Goal: Task Accomplishment & Management: Manage account settings

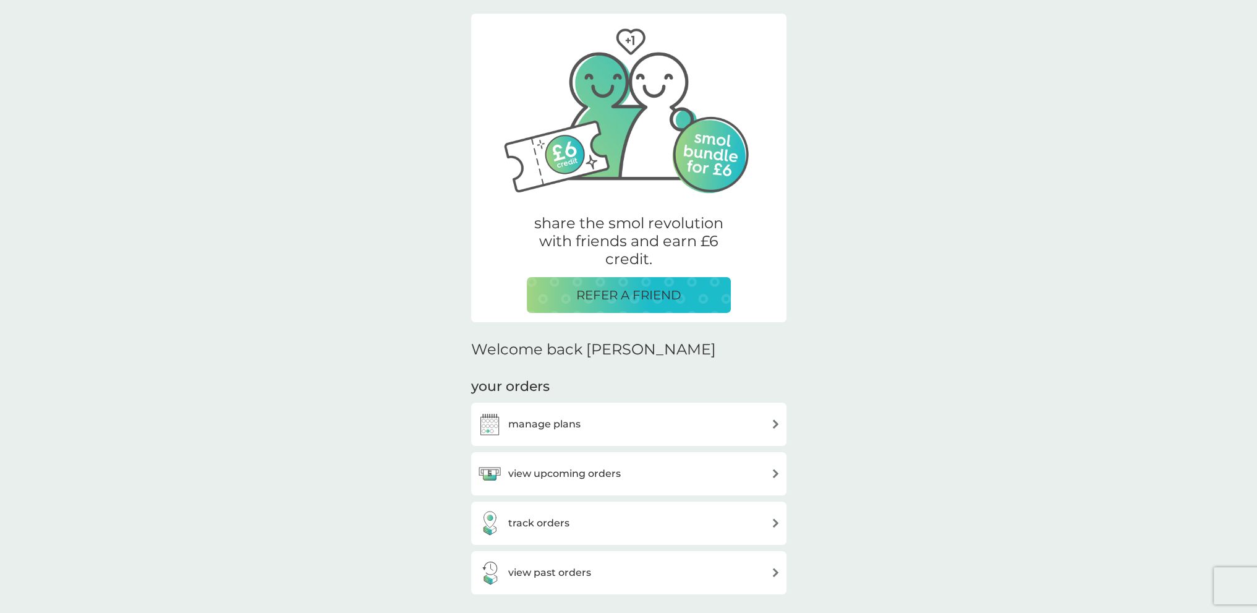
scroll to position [124, 0]
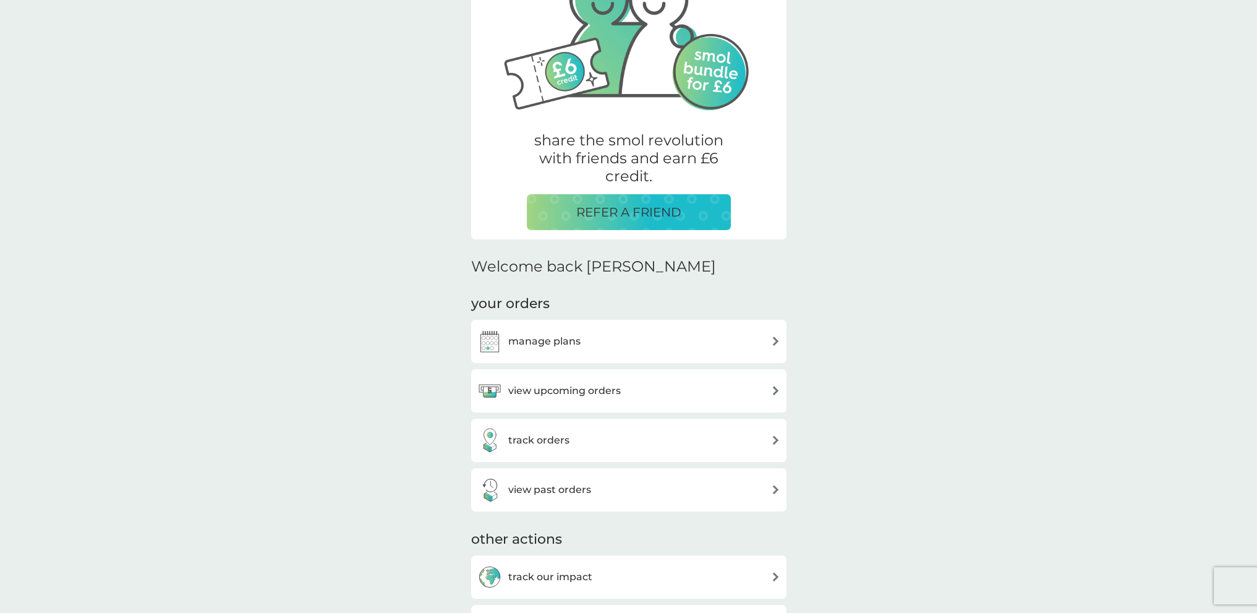
click at [639, 336] on div "manage plans" at bounding box center [628, 341] width 303 height 25
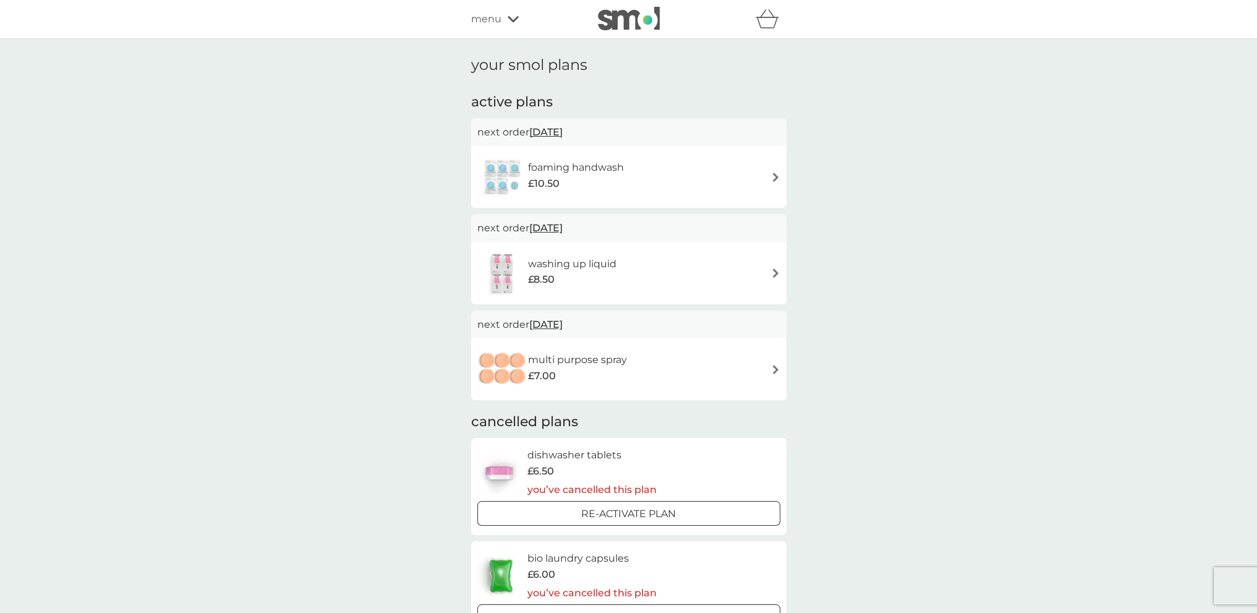
click at [563, 122] on span "10 Nov 2025" at bounding box center [545, 132] width 33 height 24
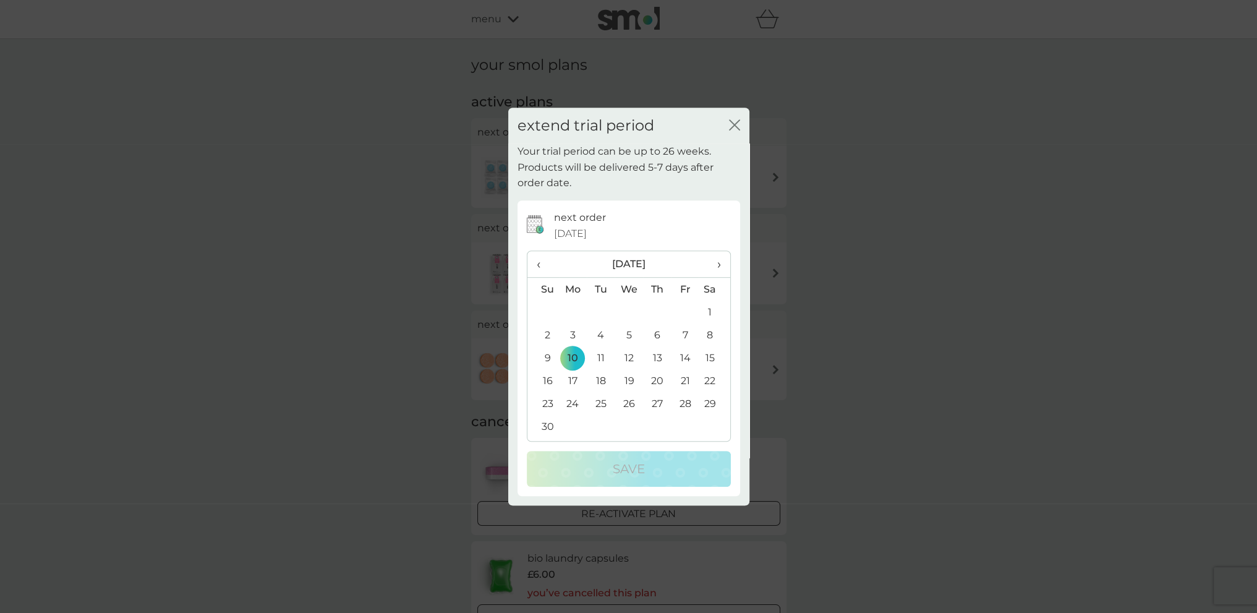
click at [735, 121] on icon "close" at bounding box center [734, 124] width 11 height 11
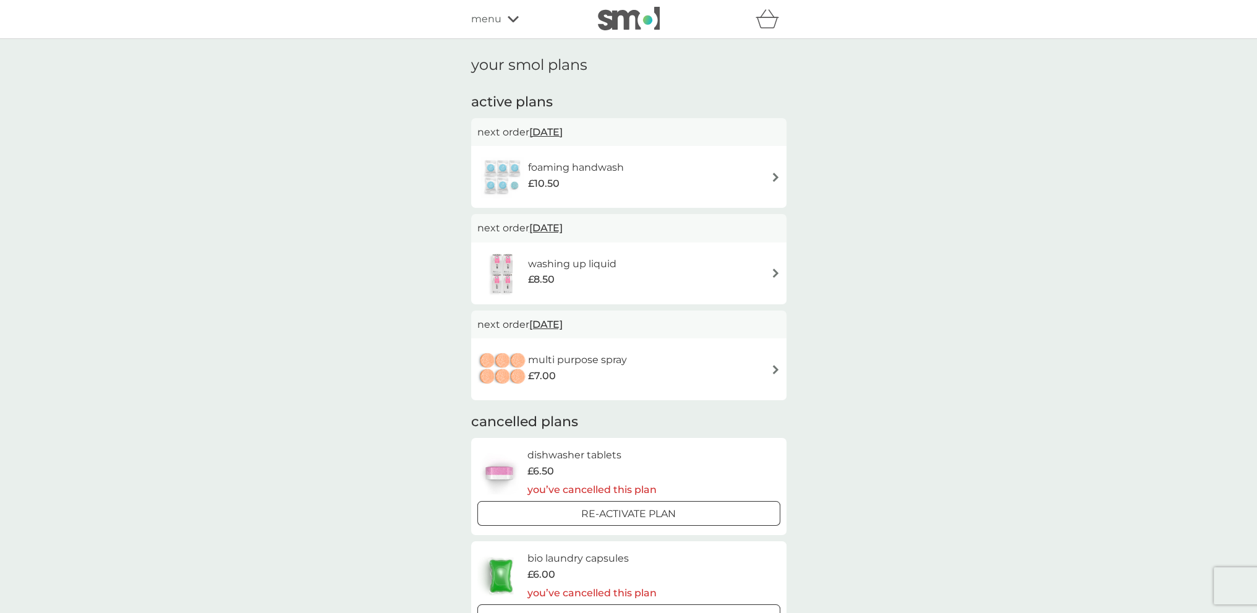
click at [563, 140] on span "10 Nov 2025" at bounding box center [545, 132] width 33 height 24
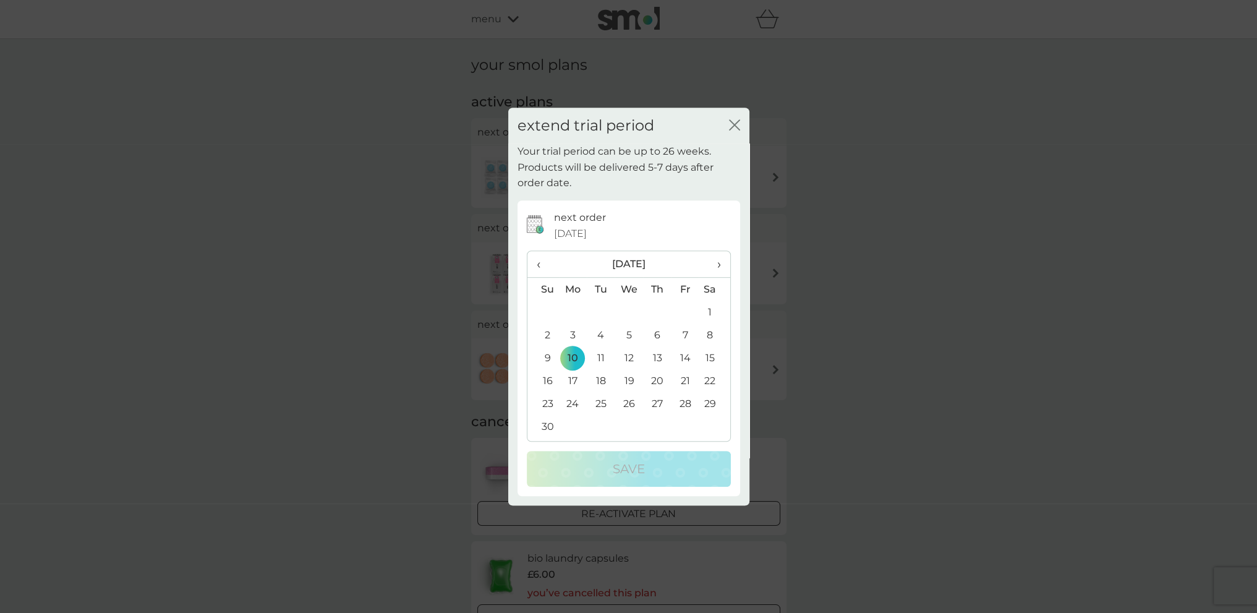
click at [718, 266] on span "›" at bounding box center [714, 264] width 12 height 26
click at [537, 266] on span "‹" at bounding box center [543, 264] width 13 height 26
click at [624, 402] on td "28" at bounding box center [628, 403] width 28 height 23
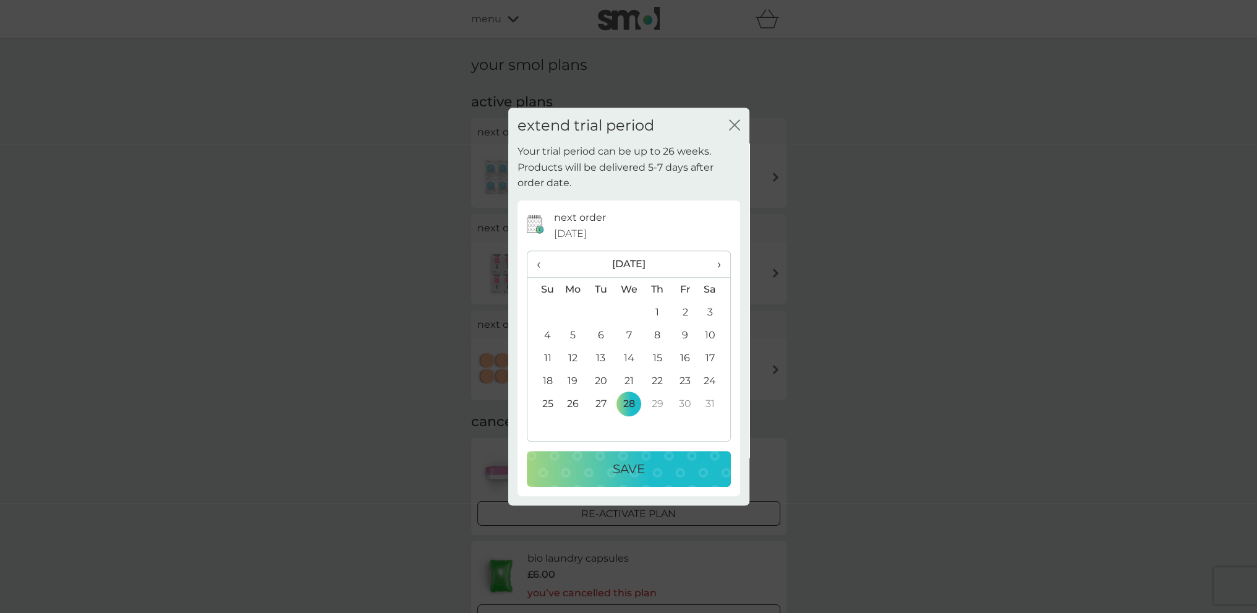
click at [668, 454] on button "Save" at bounding box center [629, 469] width 204 height 36
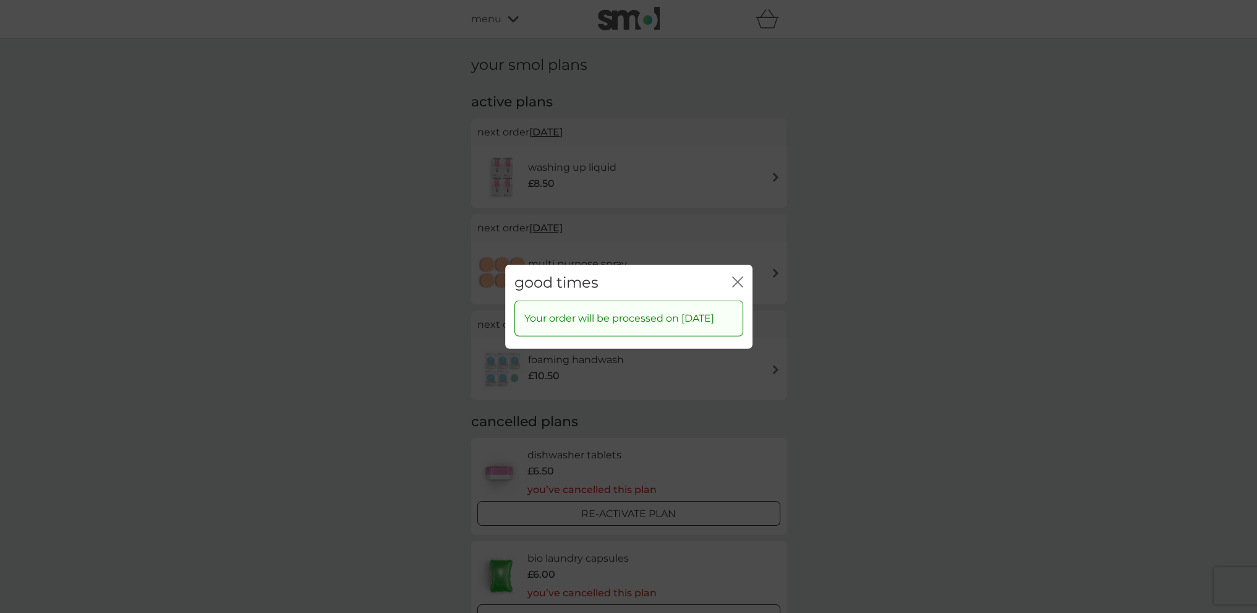
click at [739, 273] on div "close" at bounding box center [737, 282] width 11 height 18
click at [740, 276] on icon "close" at bounding box center [737, 281] width 11 height 11
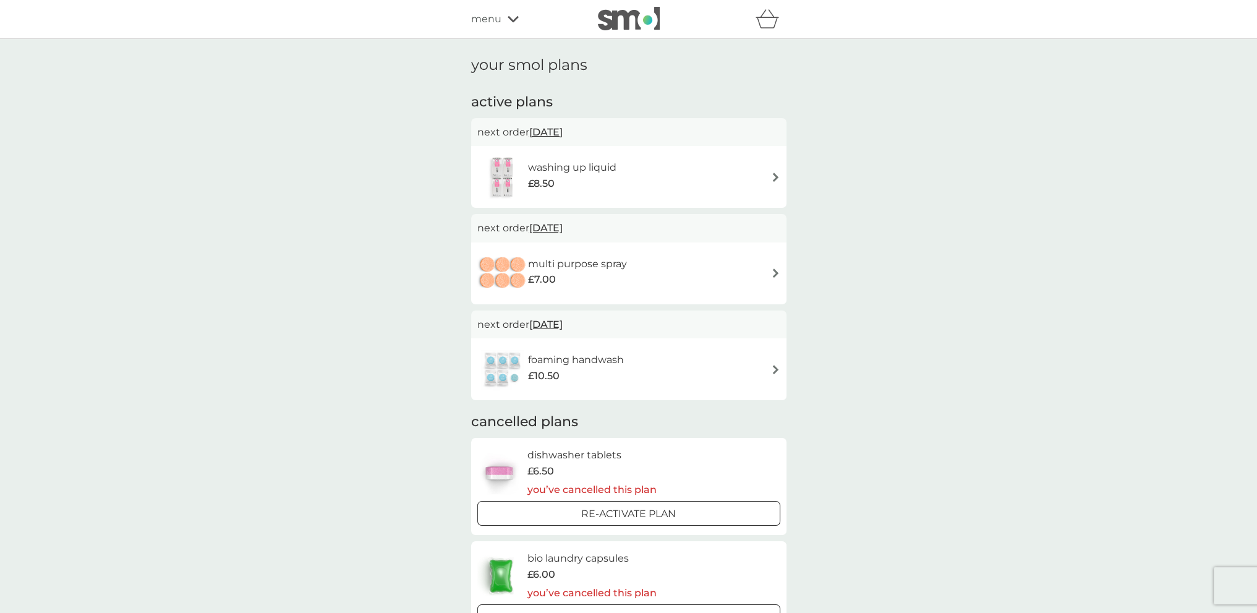
click at [775, 177] on img at bounding box center [775, 176] width 9 height 9
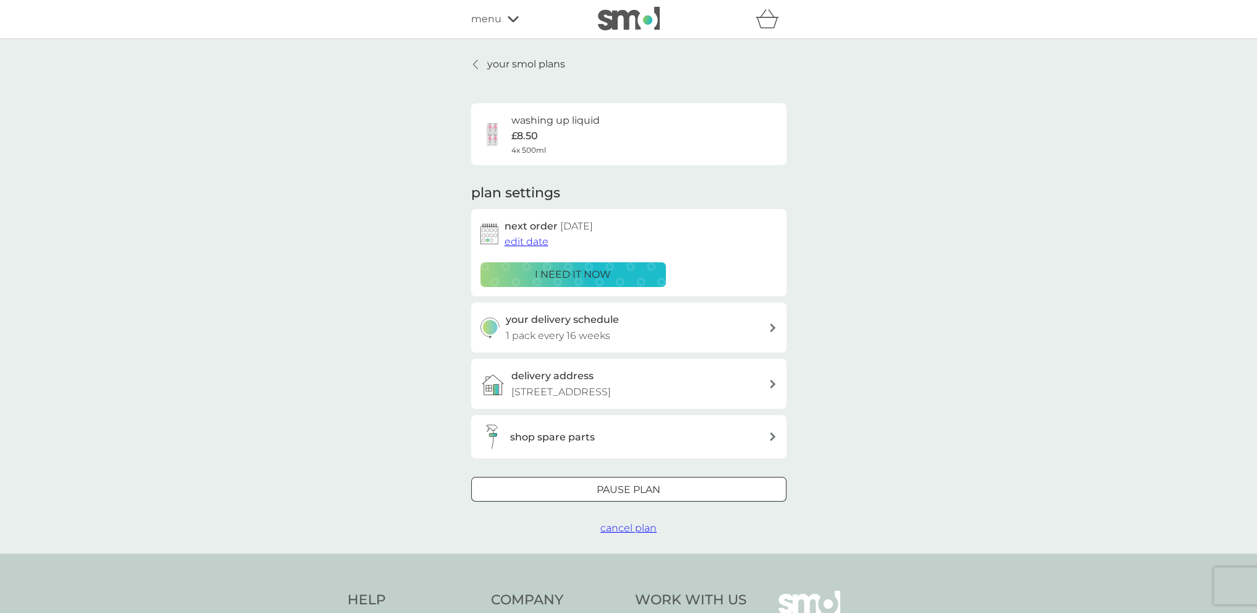
click at [525, 237] on span "edit date" at bounding box center [526, 242] width 44 height 12
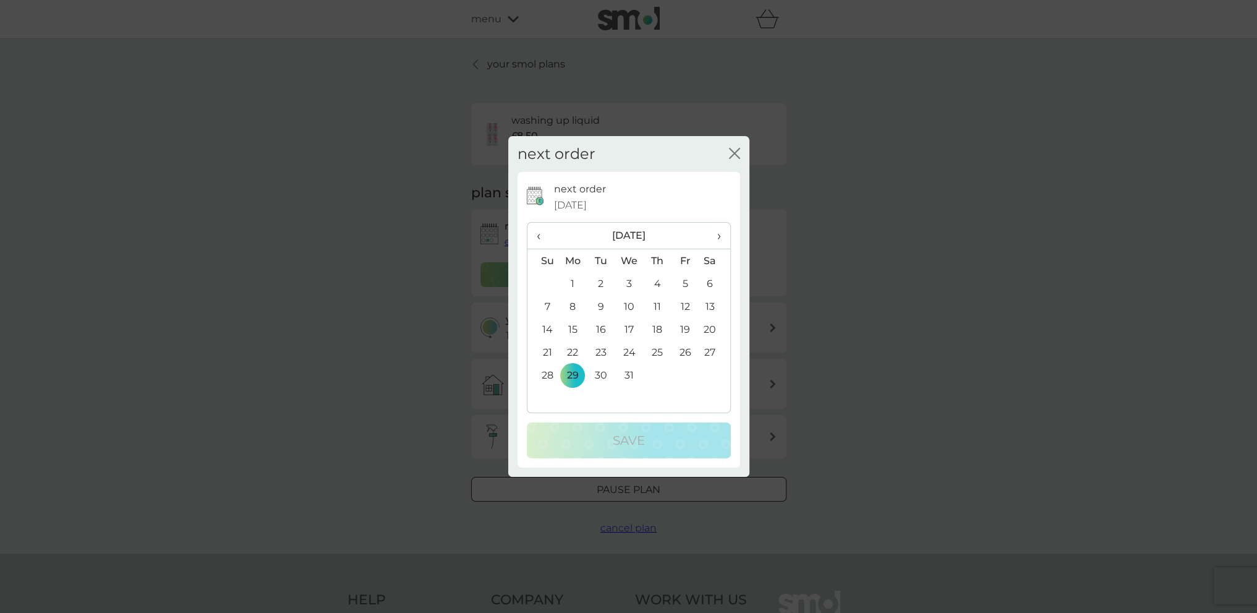
click at [713, 244] on span "›" at bounding box center [714, 236] width 12 height 26
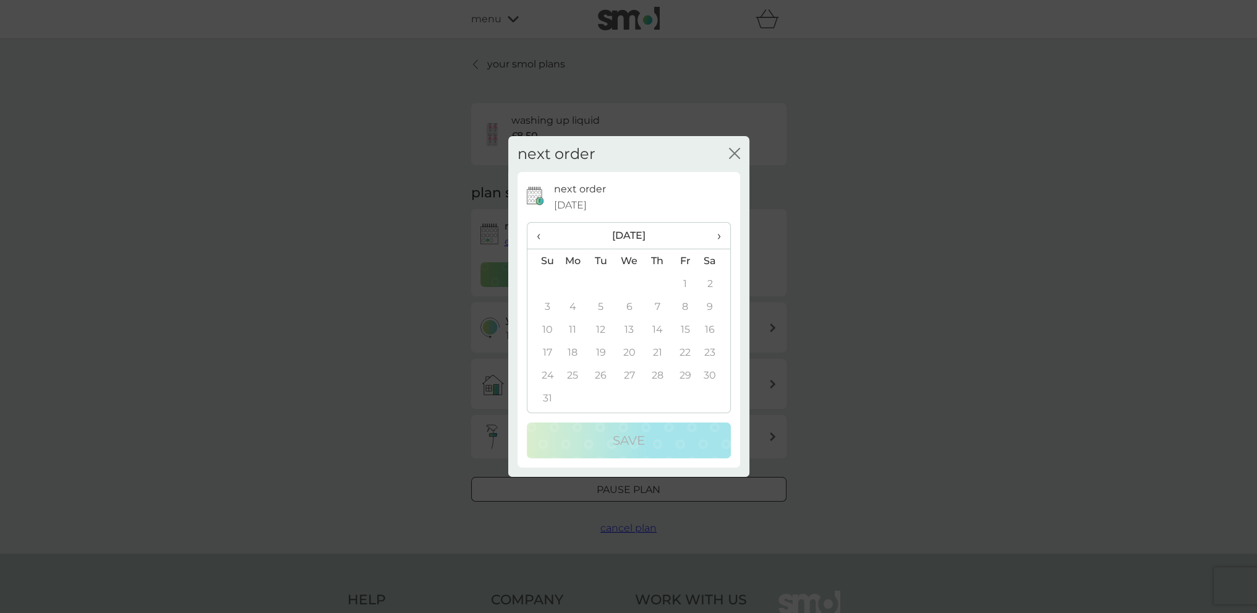
click at [713, 244] on span "›" at bounding box center [714, 236] width 12 height 26
click at [535, 237] on th "‹" at bounding box center [543, 236] width 32 height 27
click at [538, 237] on span "‹" at bounding box center [543, 236] width 13 height 26
click at [719, 240] on span "›" at bounding box center [714, 236] width 12 height 26
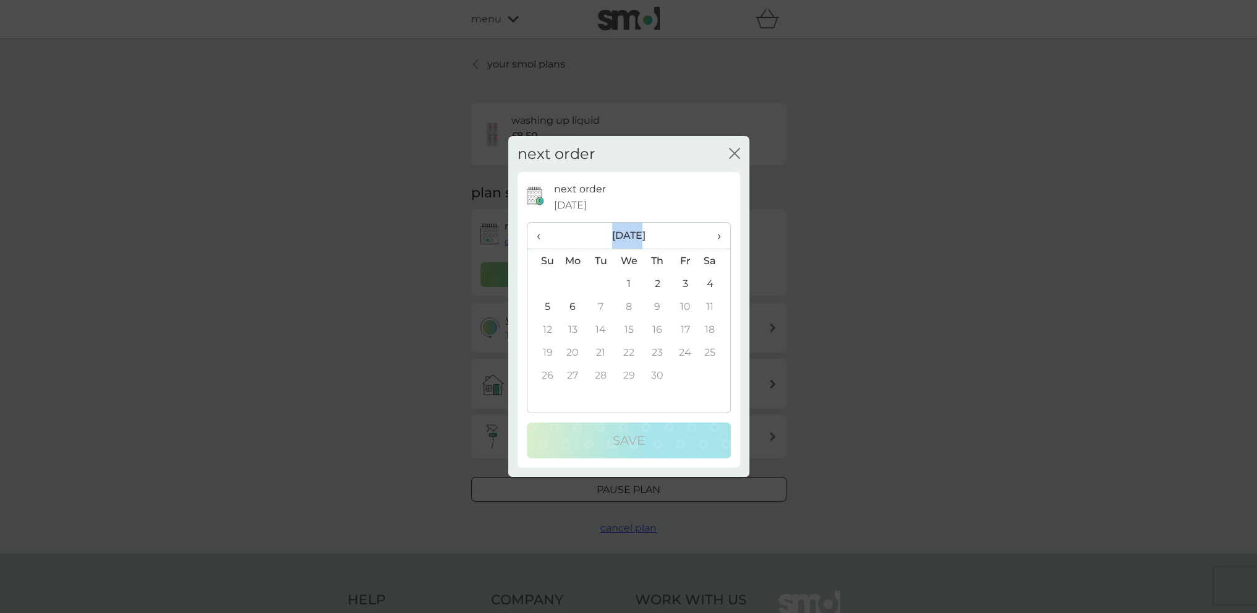
click at [534, 234] on th "‹" at bounding box center [543, 236] width 32 height 27
click at [611, 402] on td "31" at bounding box center [601, 397] width 28 height 23
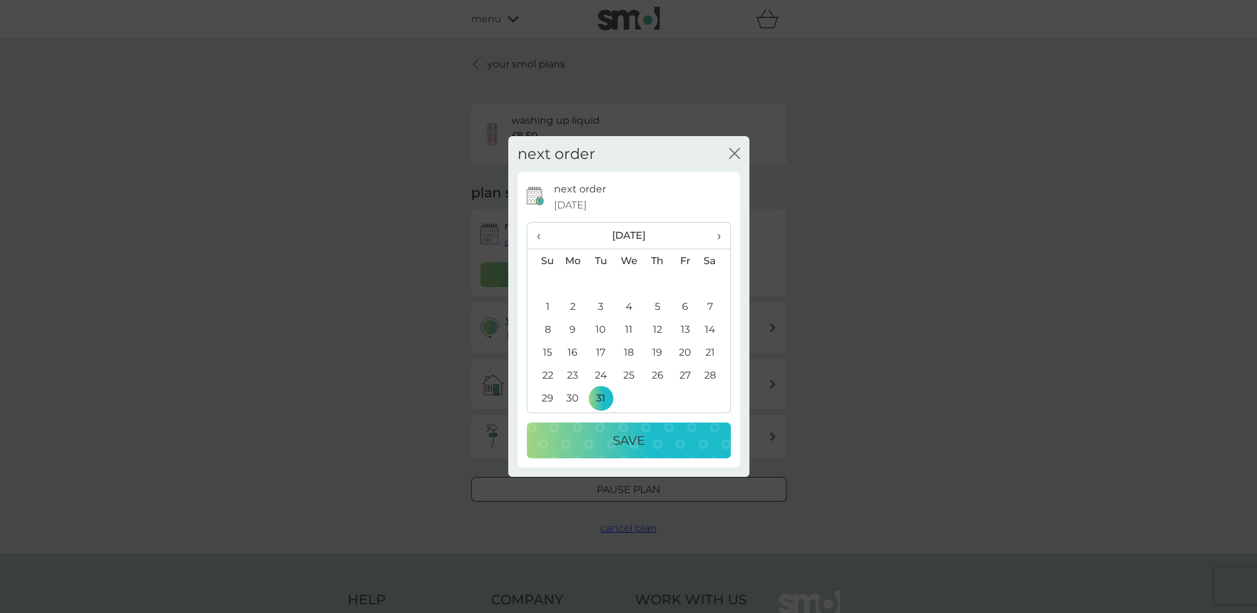
click at [611, 430] on div "Save" at bounding box center [628, 440] width 179 height 20
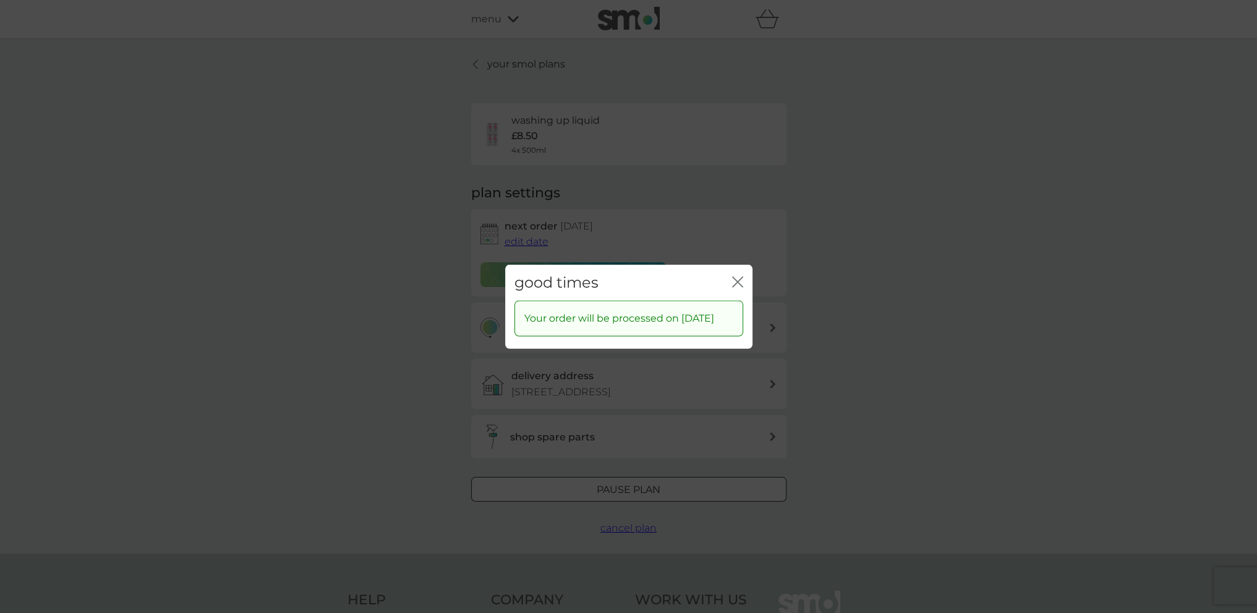
click at [739, 276] on icon "close" at bounding box center [737, 281] width 11 height 11
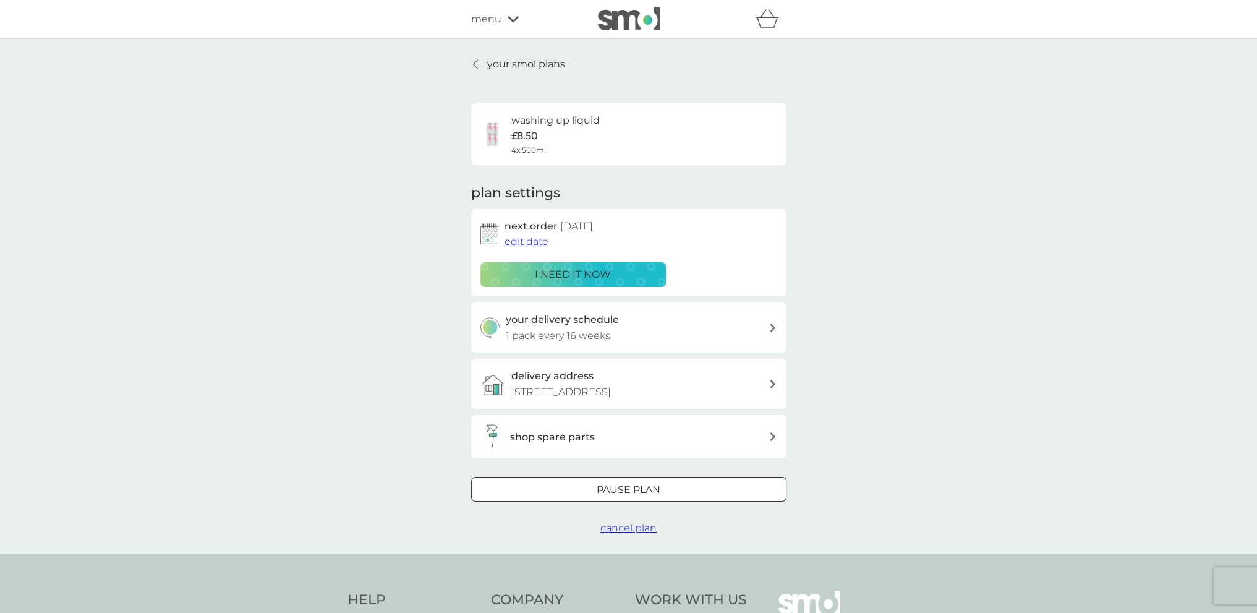
click at [524, 63] on p "your smol plans" at bounding box center [526, 64] width 78 height 16
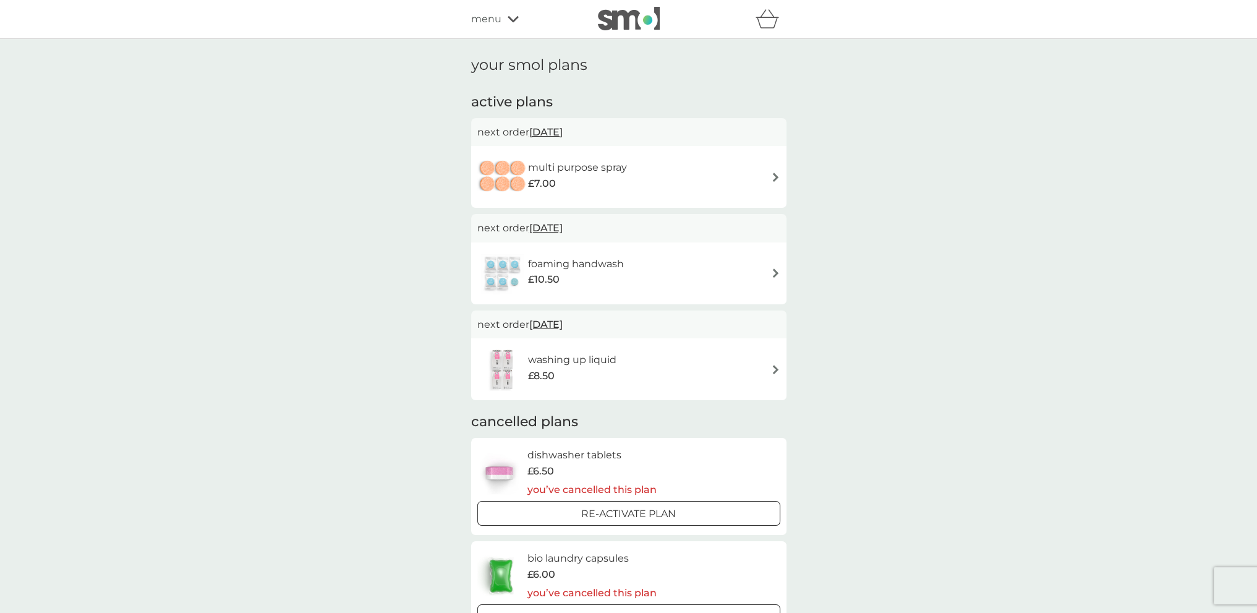
click at [563, 133] on span "29 Dec 2025" at bounding box center [545, 132] width 33 height 24
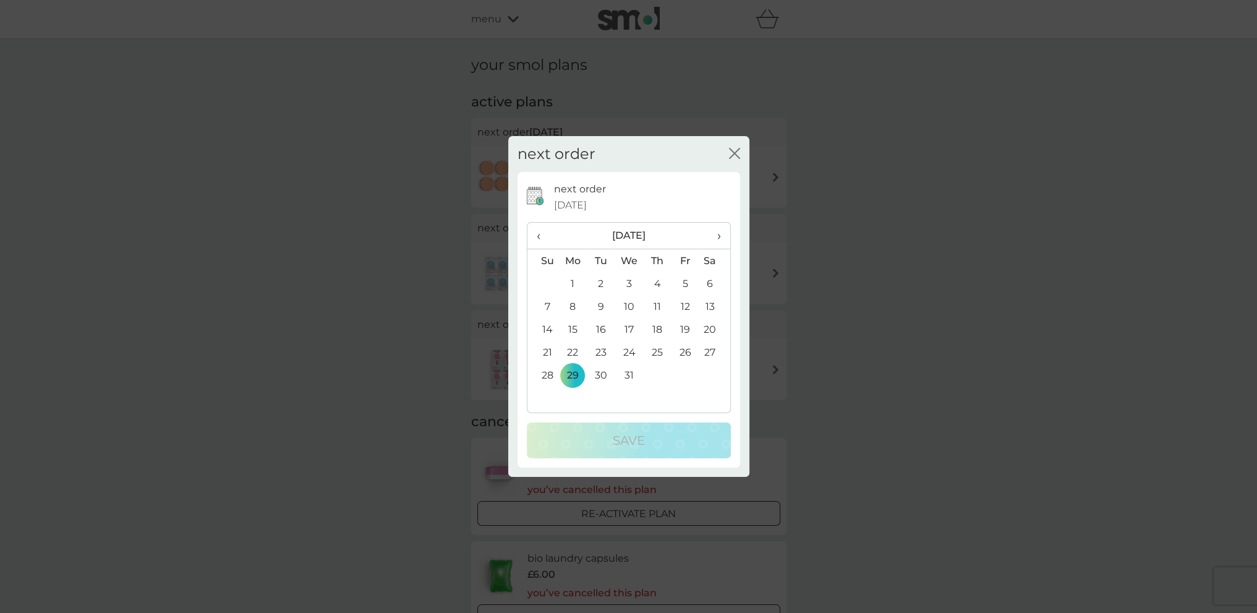
click at [716, 244] on span "›" at bounding box center [714, 236] width 12 height 26
click at [599, 390] on td "31" at bounding box center [601, 397] width 28 height 23
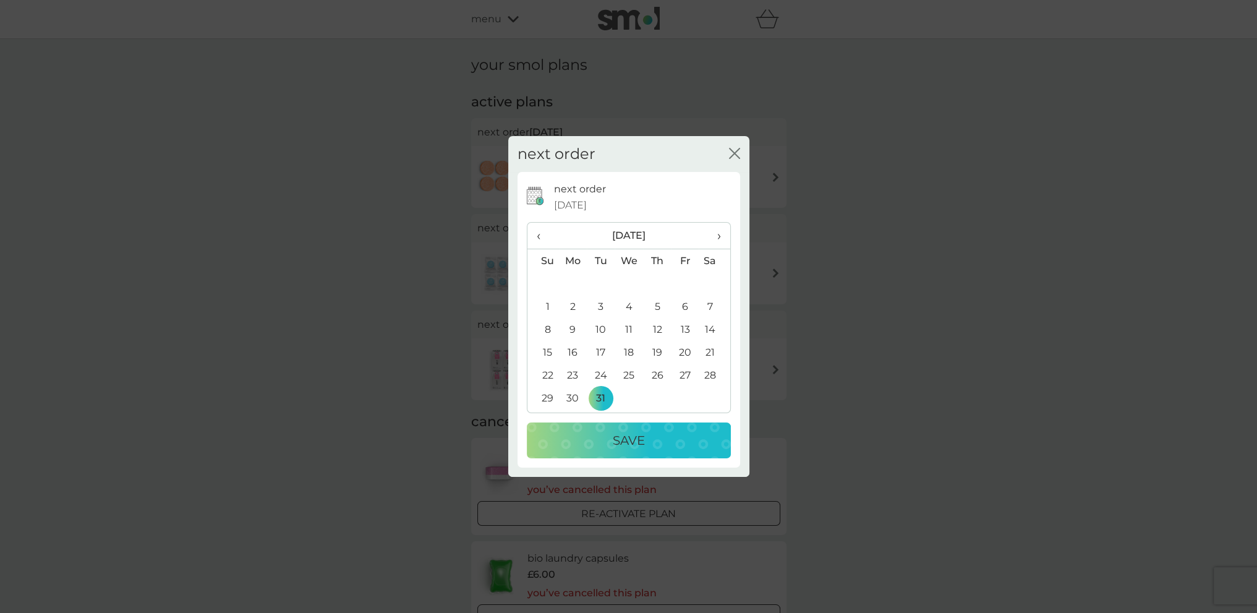
click at [619, 440] on p "Save" at bounding box center [629, 440] width 32 height 20
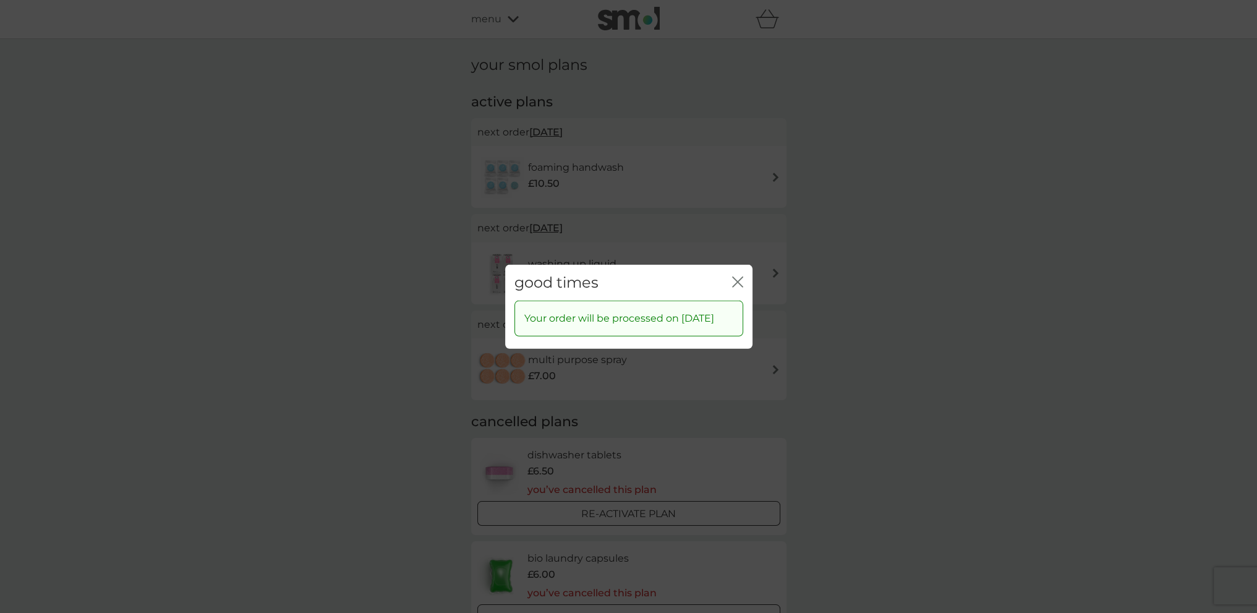
click at [733, 276] on icon "close" at bounding box center [737, 281] width 11 height 11
